Goal: Task Accomplishment & Management: Manage account settings

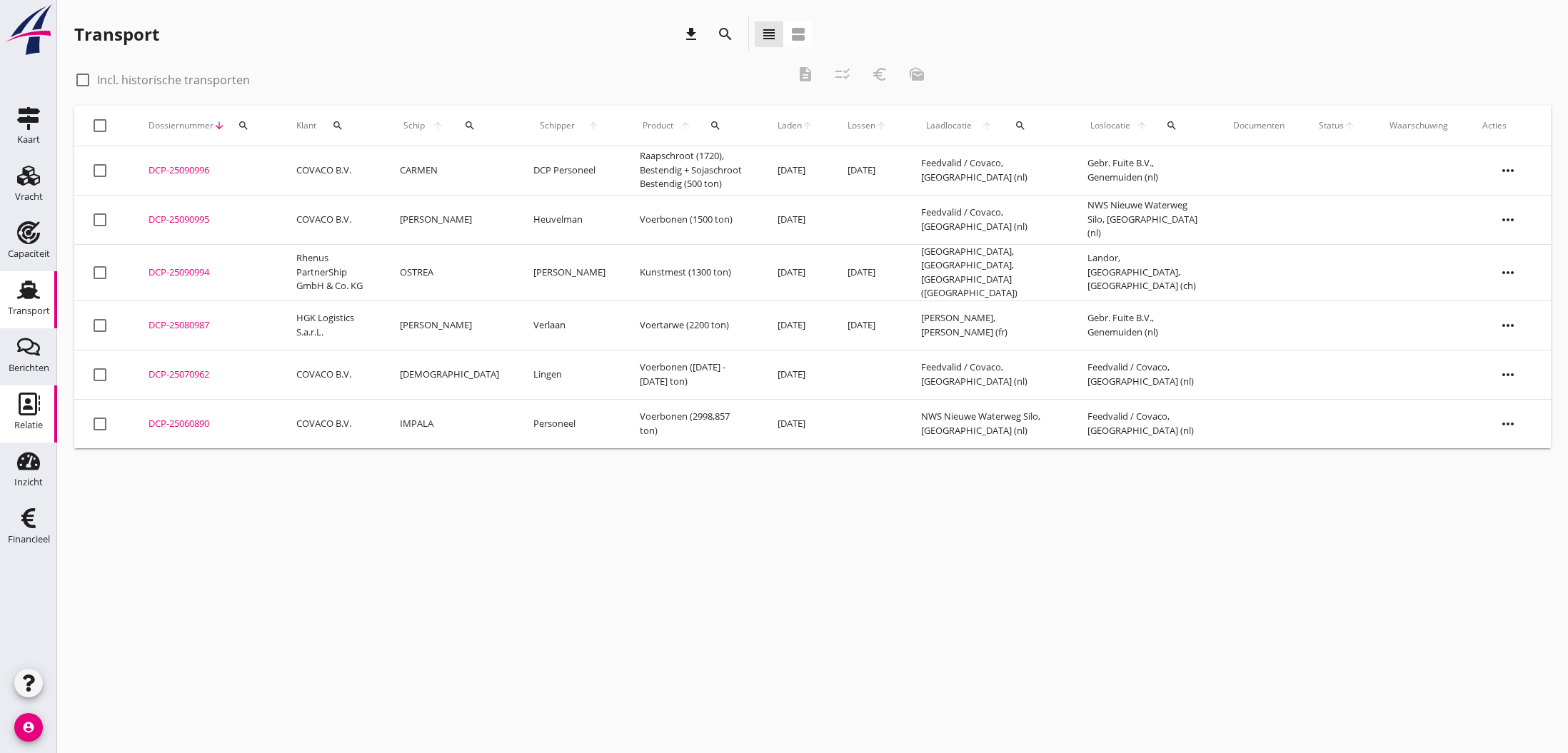
click at [30, 403] on use at bounding box center [29, 404] width 22 height 23
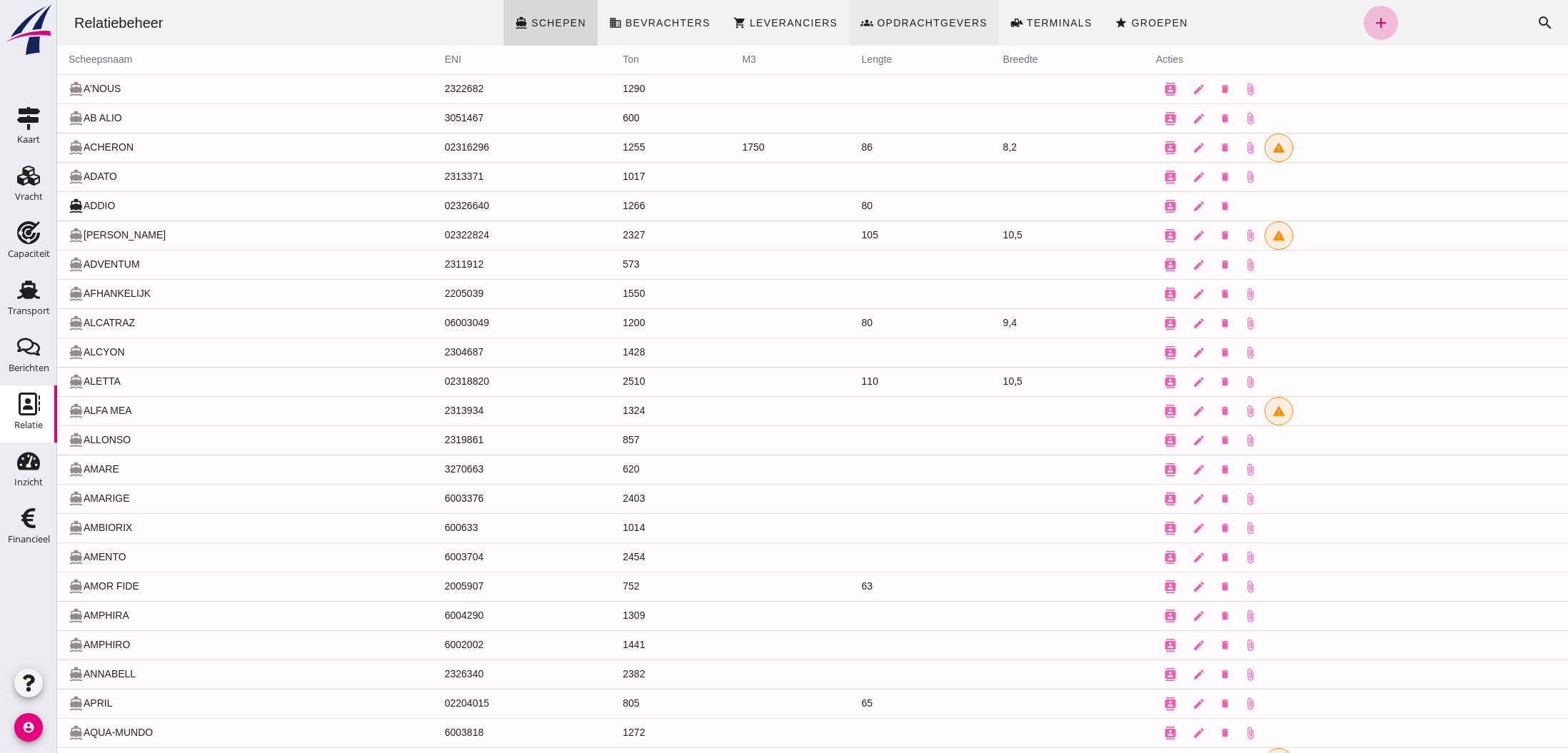
click at [932, 24] on span "Opdrachtgevers" at bounding box center [932, 23] width 112 height 11
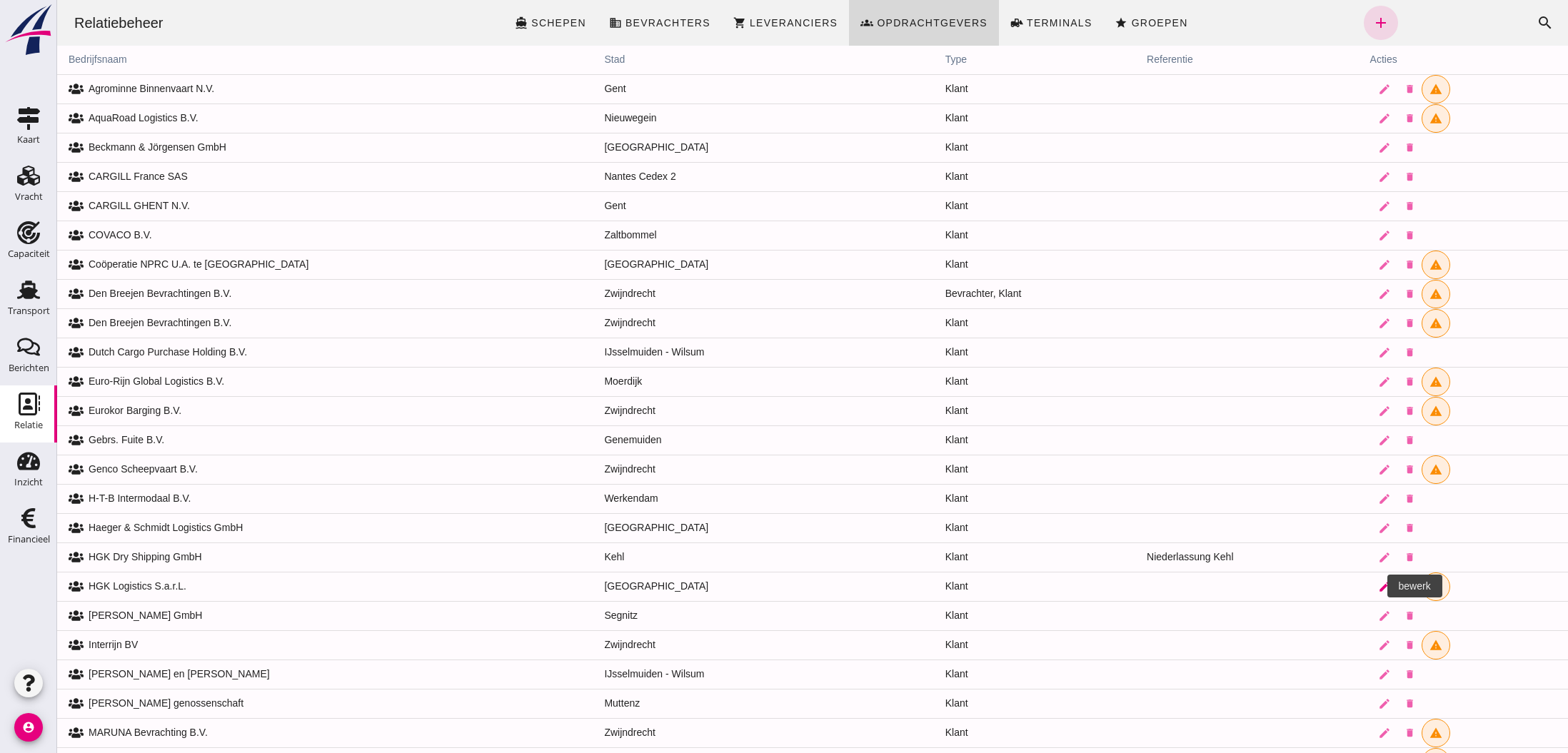
click at [1378, 589] on icon "edit" at bounding box center [1384, 587] width 13 height 13
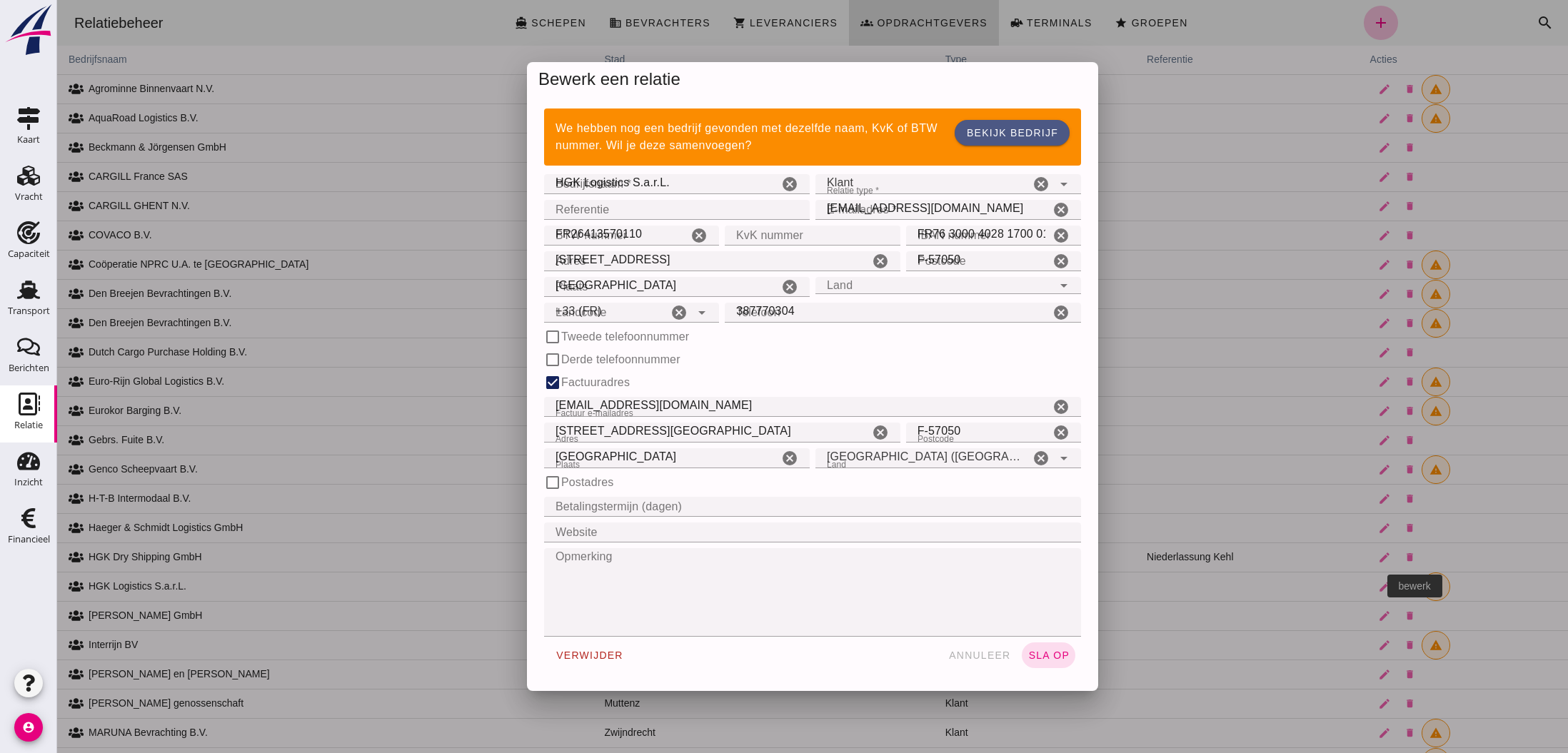
type input "+33 (FR)"
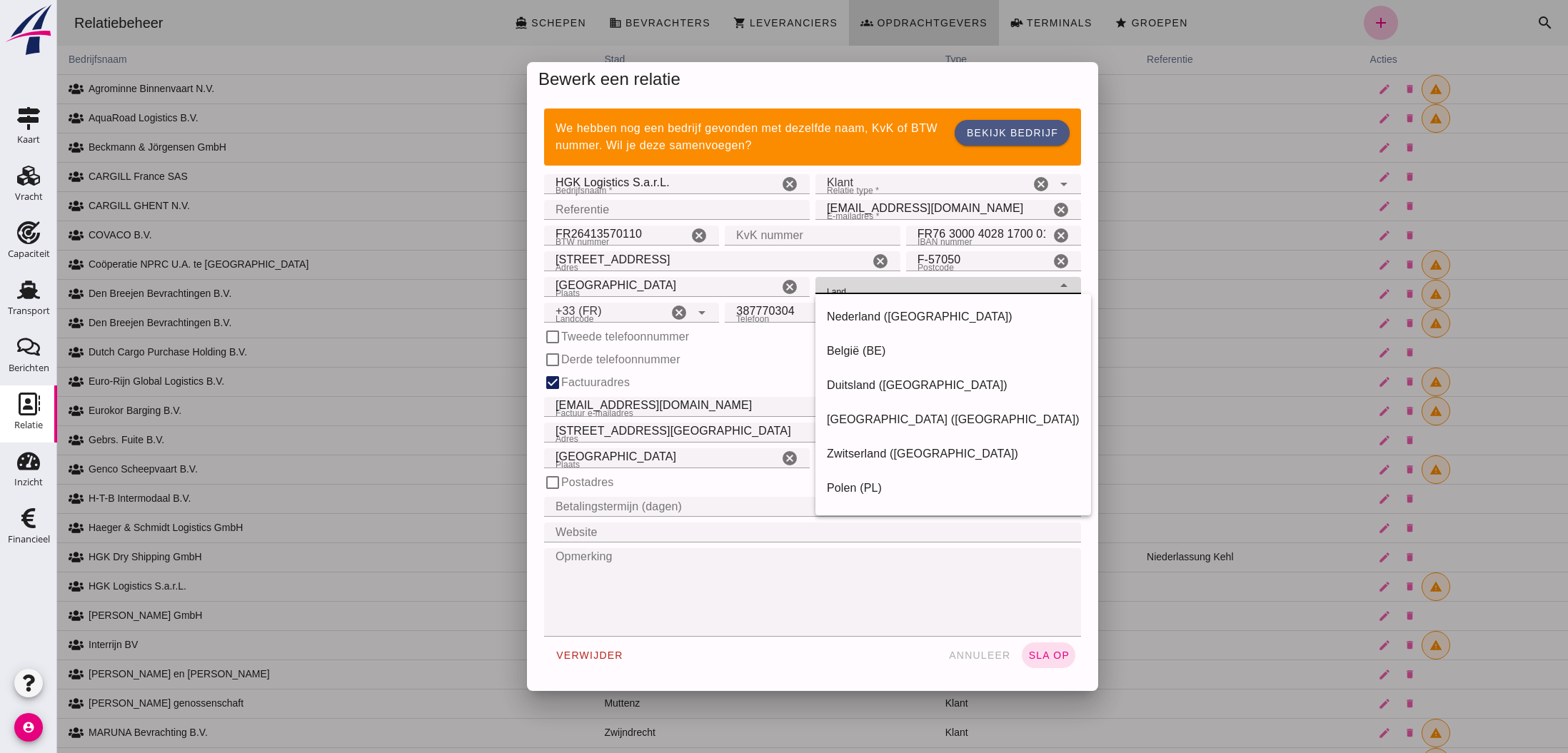
click at [1064, 286] on icon "arrow_drop_down" at bounding box center [1064, 286] width 17 height 17
click at [982, 424] on div "[GEOGRAPHIC_DATA] ([GEOGRAPHIC_DATA])" at bounding box center [954, 420] width 253 height 17
type input "[GEOGRAPHIC_DATA] ([GEOGRAPHIC_DATA])"
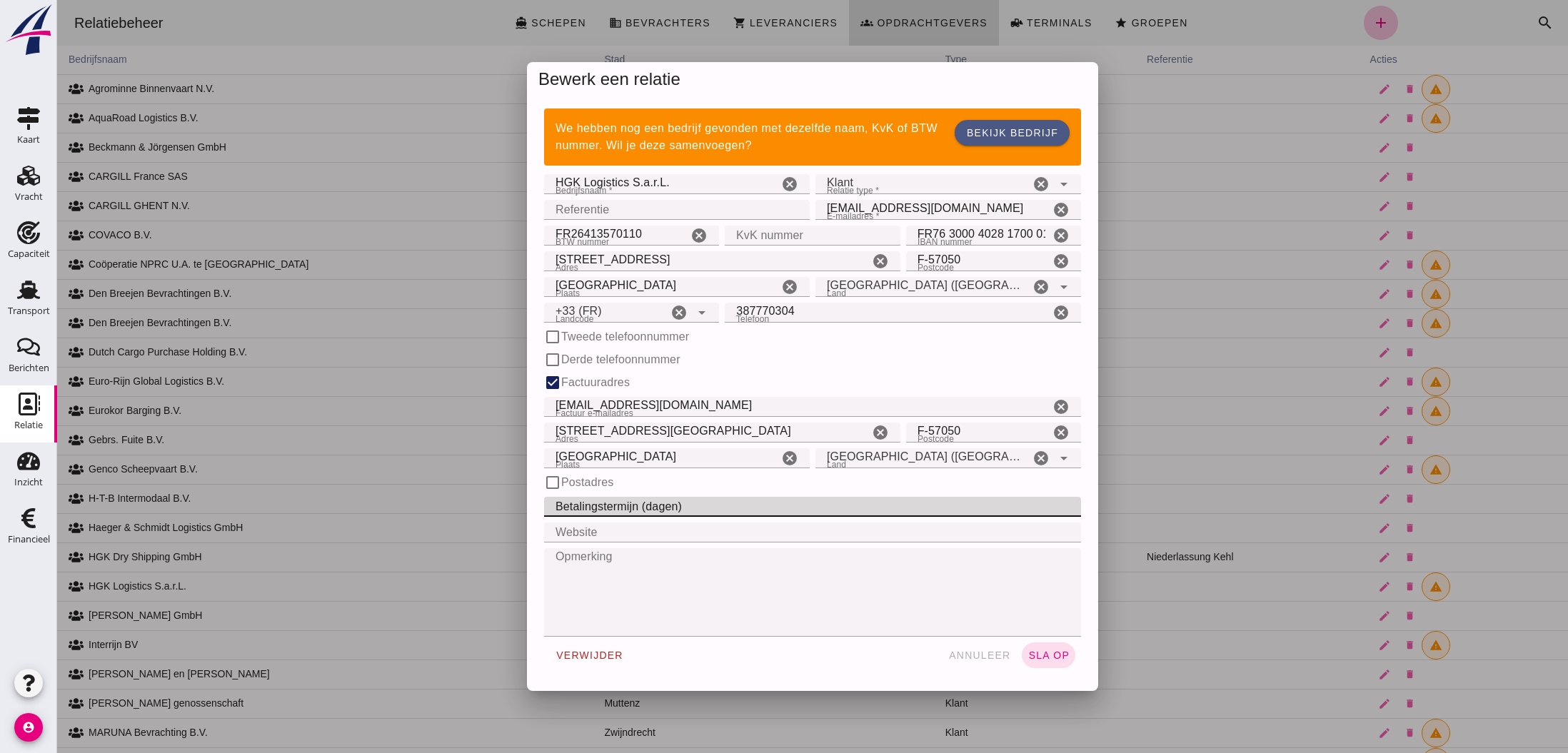
click at [635, 511] on input "Betalingstermijn (dagen)" at bounding box center [808, 506] width 528 height 20
type input "0"
click at [660, 551] on textarea "Opmerking" at bounding box center [808, 593] width 528 height 89
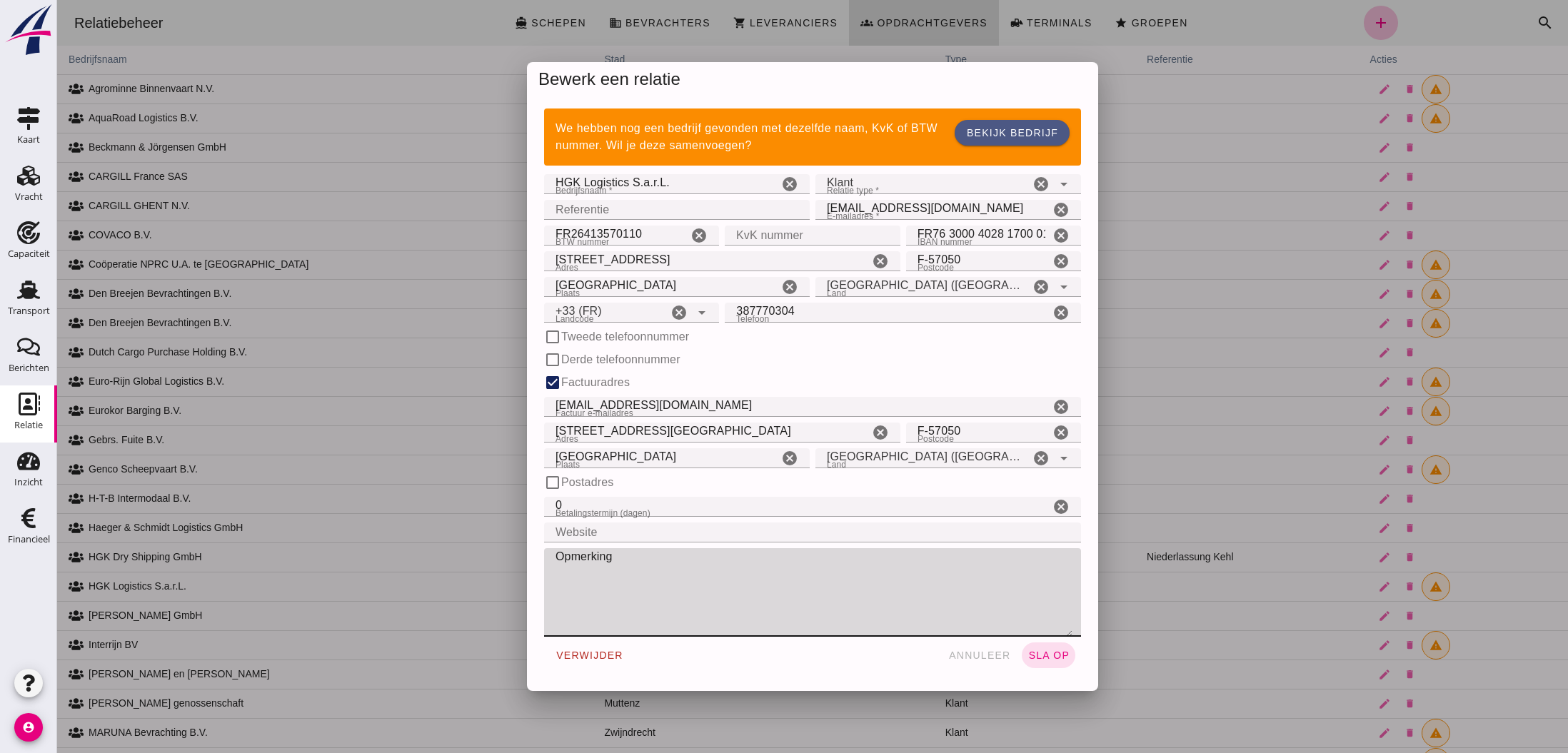
scroll to position [0, 0]
click at [1056, 658] on span "sla op" at bounding box center [1049, 655] width 42 height 11
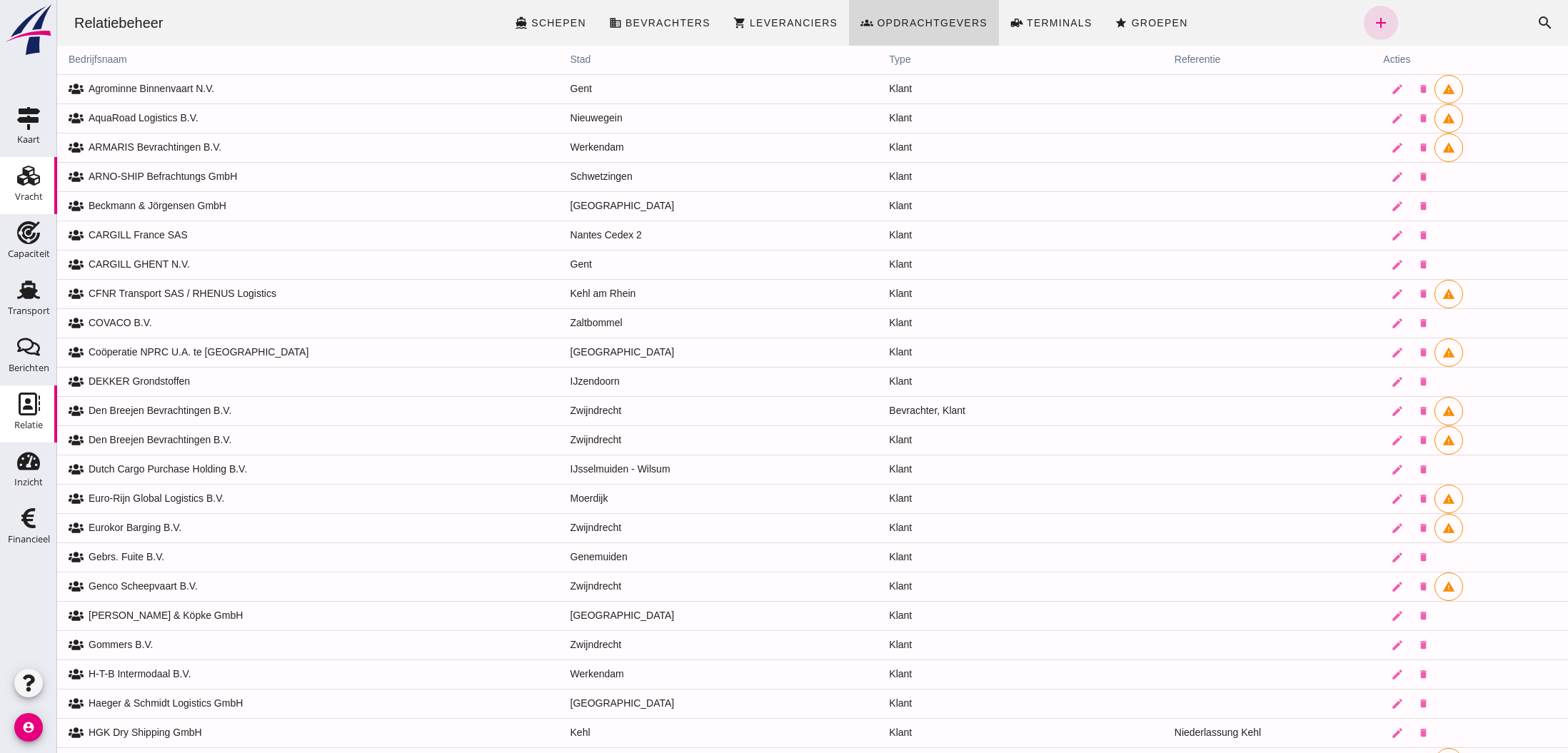
click at [26, 177] on icon "Vracht" at bounding box center [29, 175] width 23 height 23
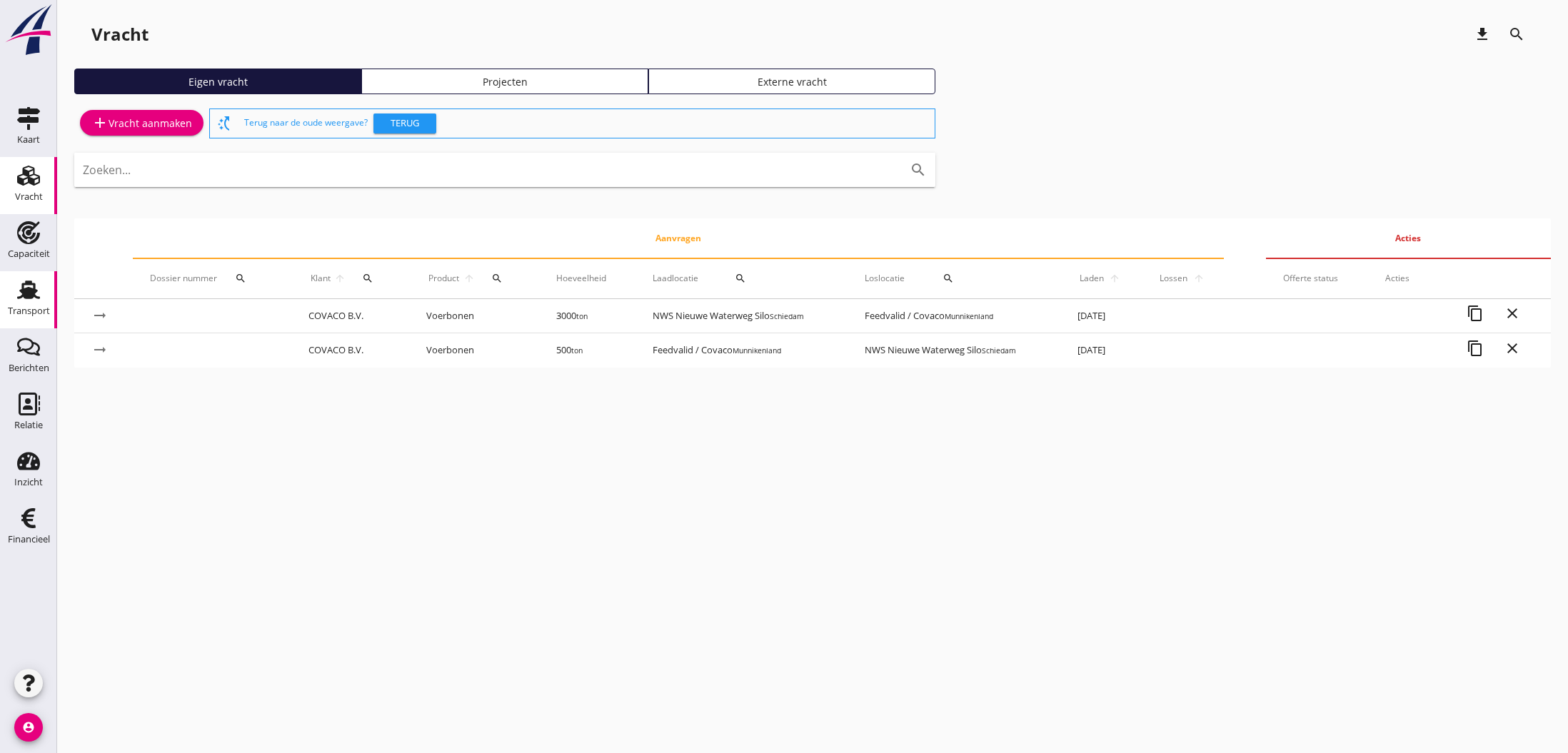
click at [35, 295] on use at bounding box center [29, 289] width 23 height 18
